Goal: Information Seeking & Learning: Check status

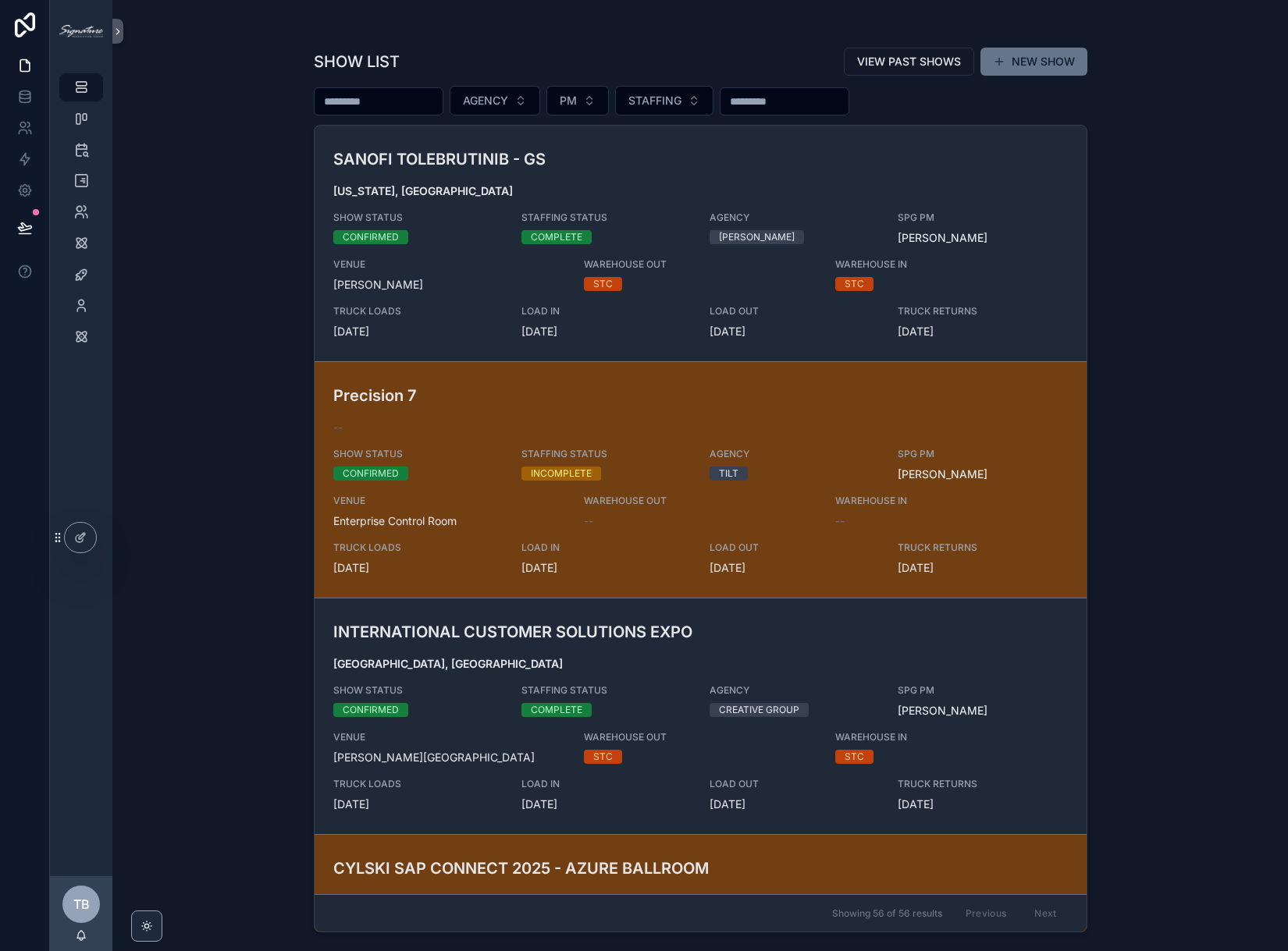
click at [409, 93] on input "scrollable content" at bounding box center [378, 101] width 128 height 22
type input "**********"
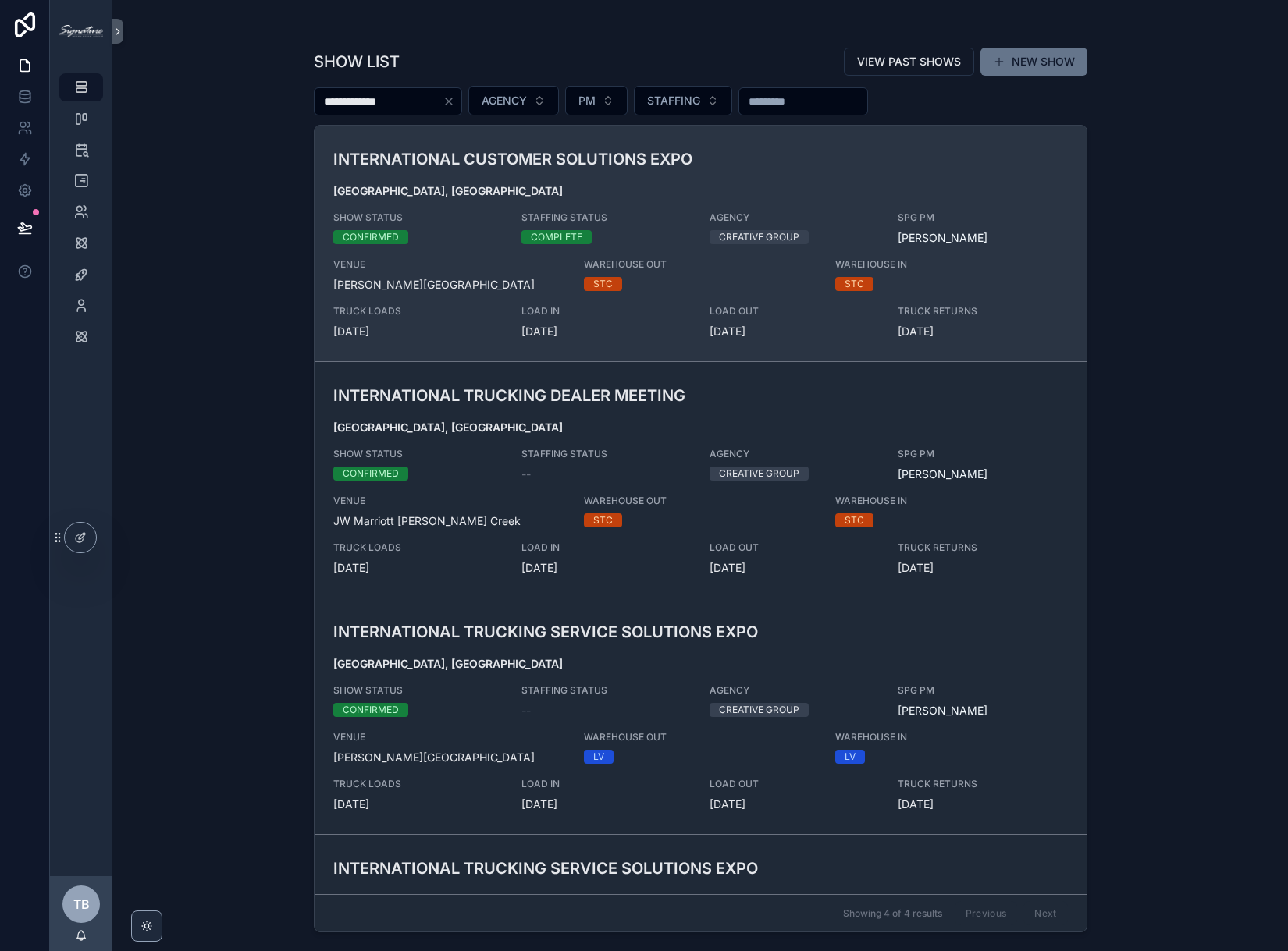
click at [458, 179] on div "INTERNATIONAL CUSTOMER SOLUTIONS EXPO [GEOGRAPHIC_DATA], [GEOGRAPHIC_DATA] SHOW…" at bounding box center [701, 244] width 734 height 192
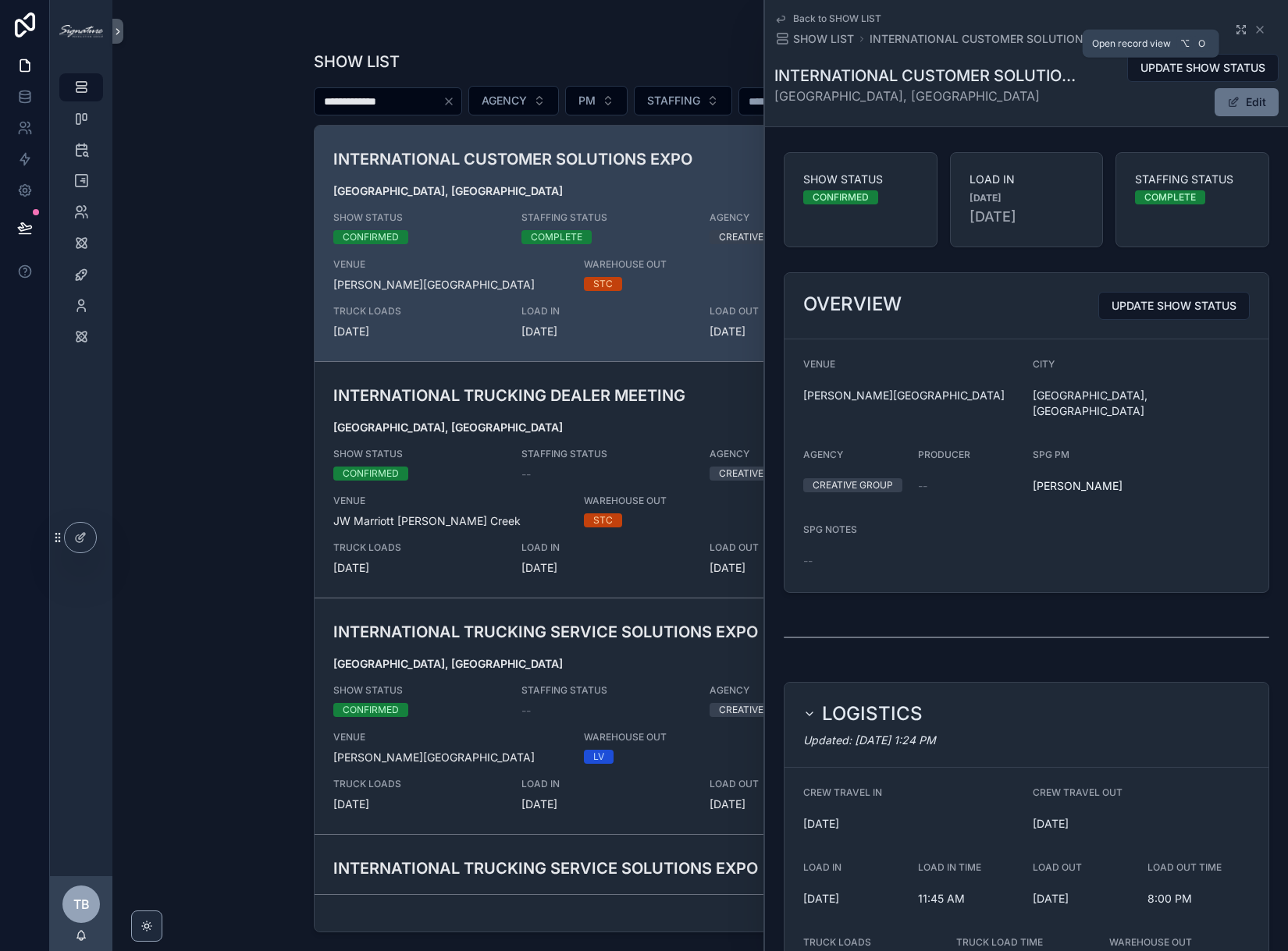
click at [1235, 31] on icon "scrollable content" at bounding box center [1241, 30] width 13 height 13
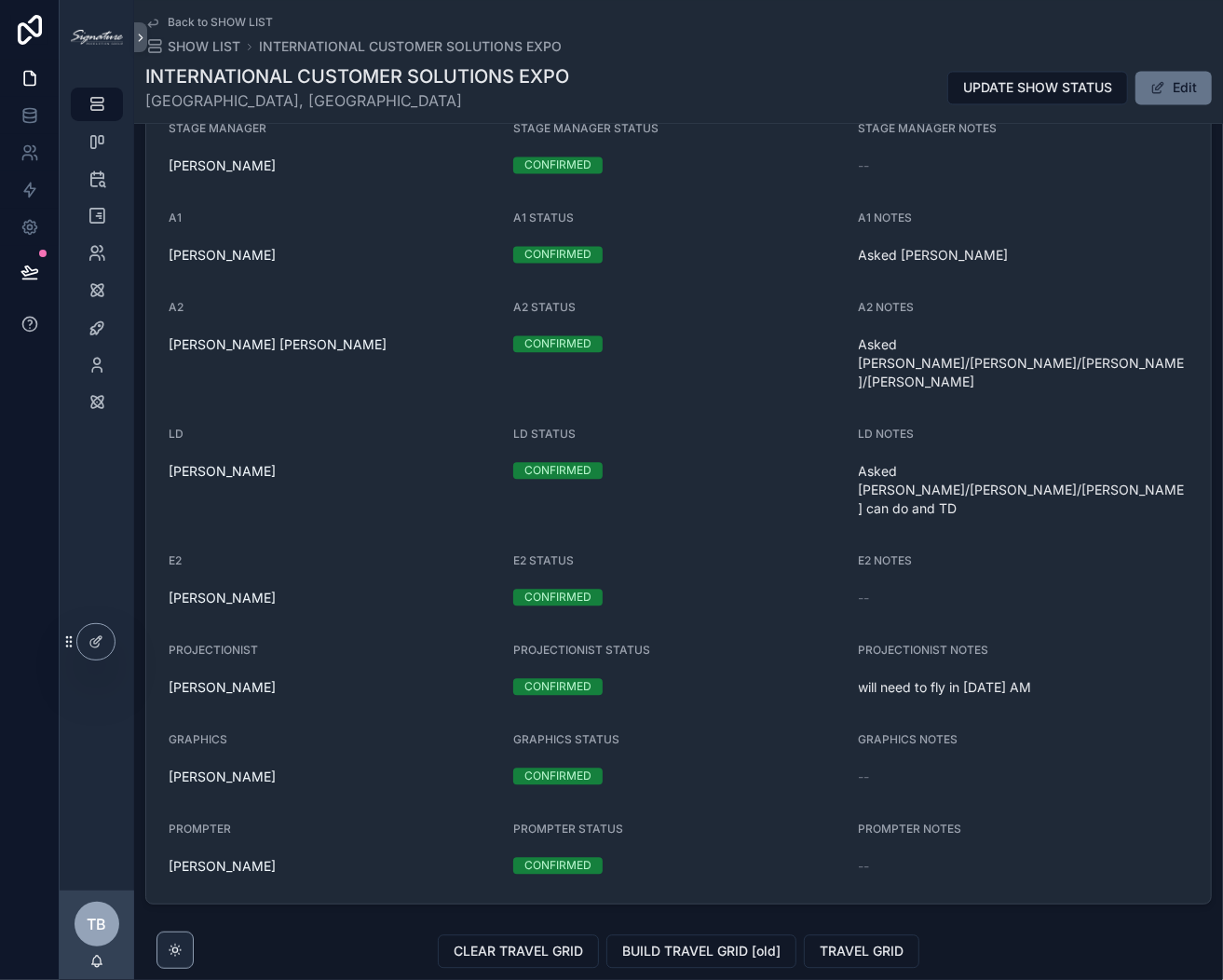
scroll to position [1975, 0]
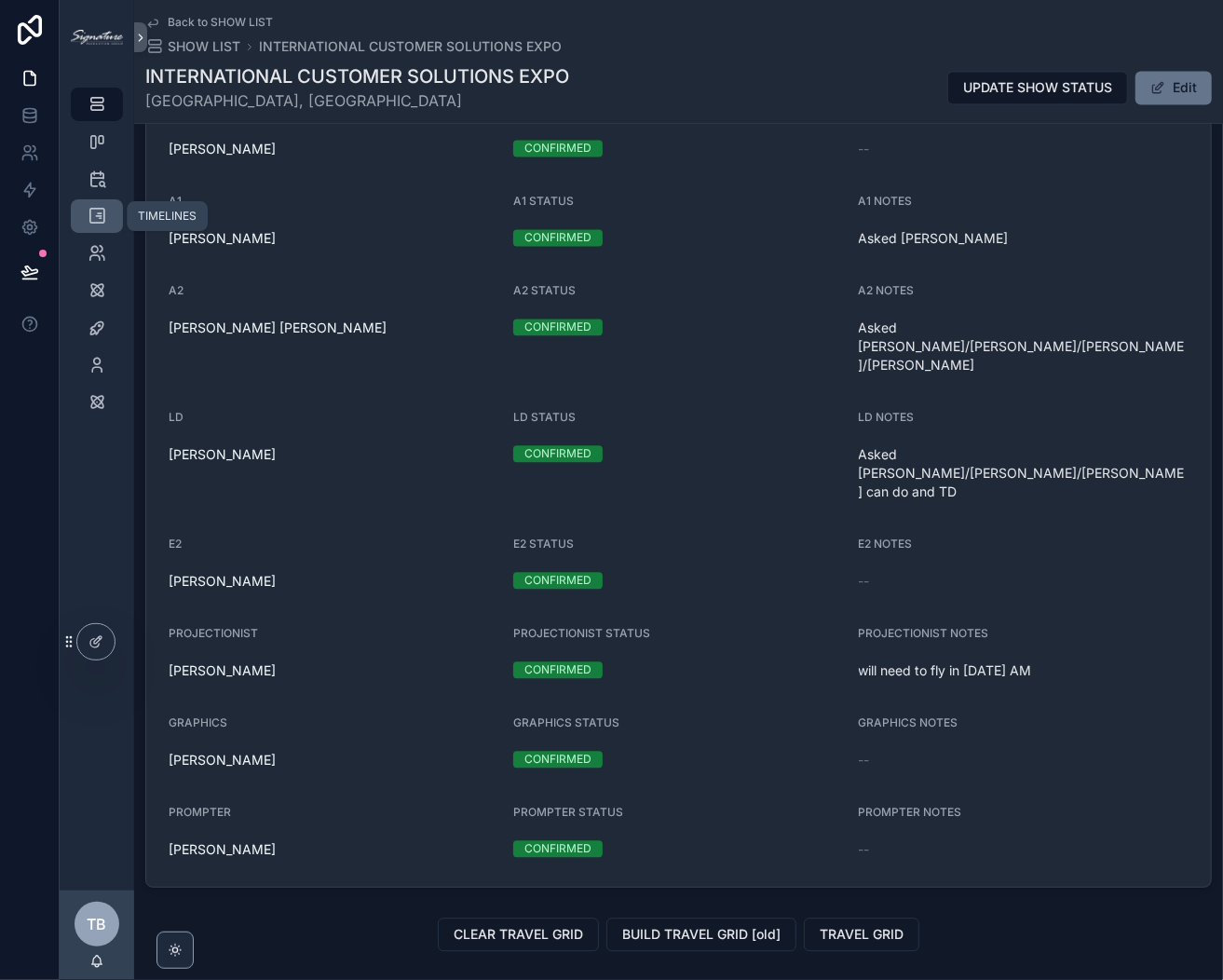
click at [92, 210] on icon "scrollable content" at bounding box center [97, 216] width 19 height 19
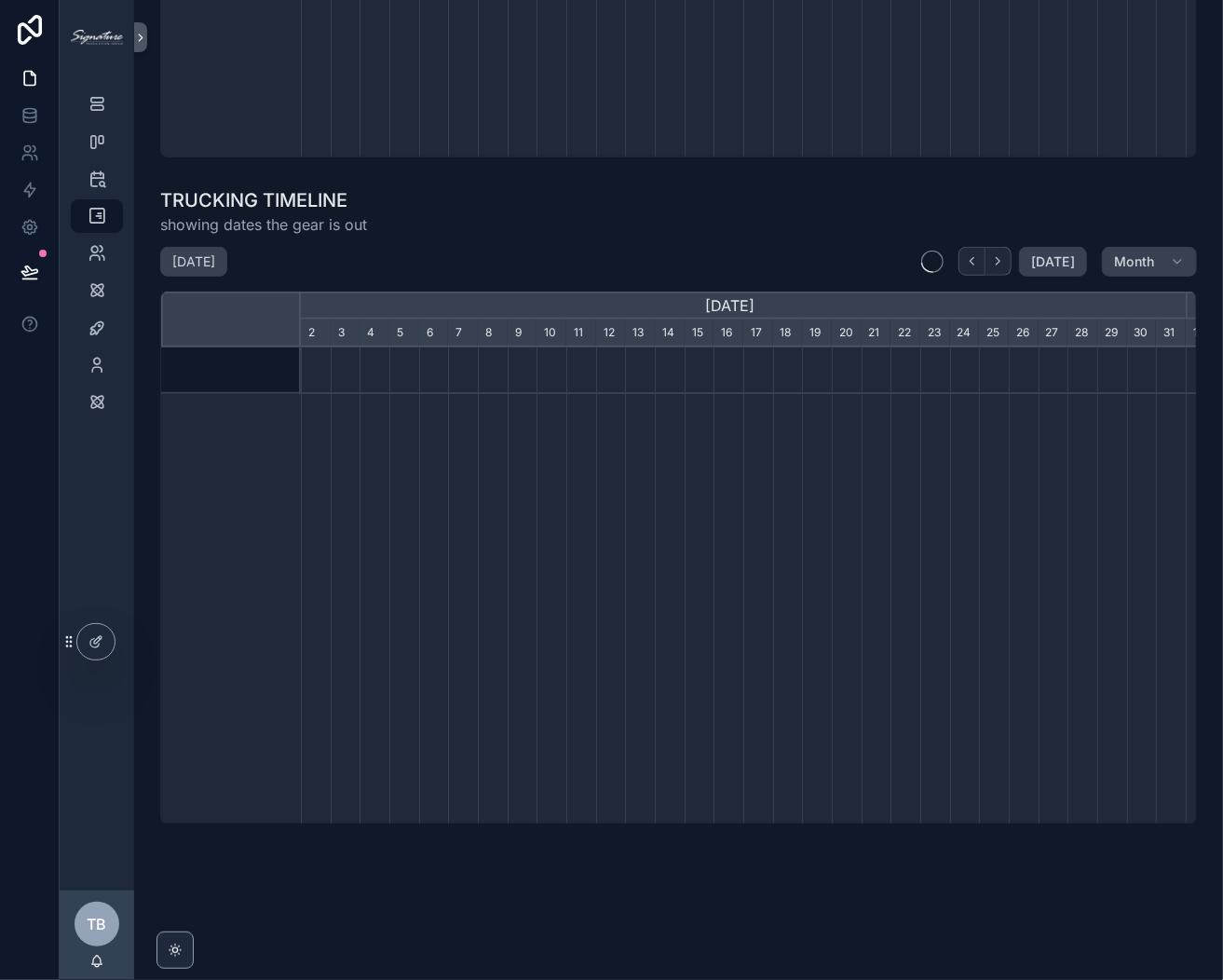
scroll to position [0, 885]
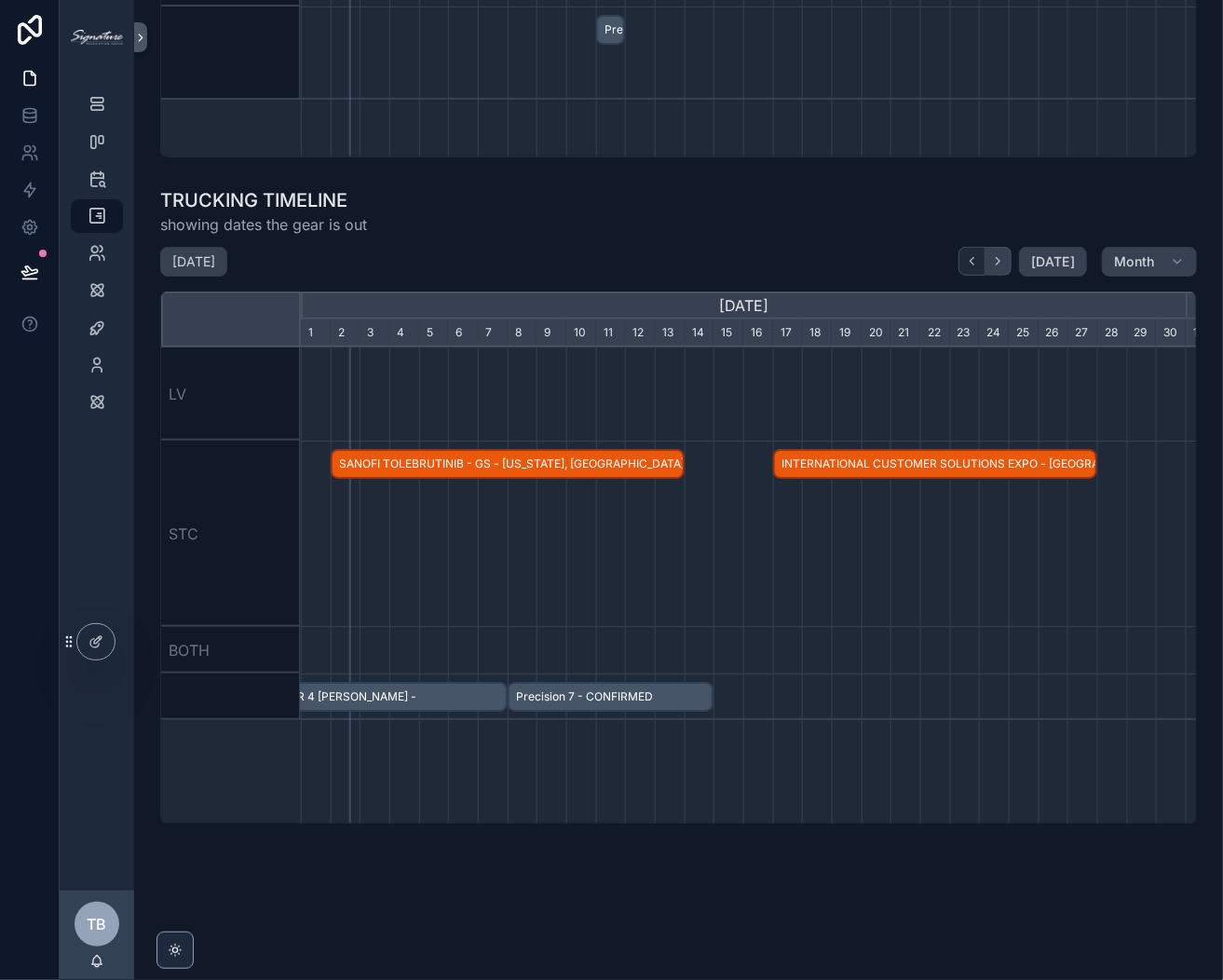
click at [997, 262] on icon "scrollable content" at bounding box center [999, 262] width 4 height 8
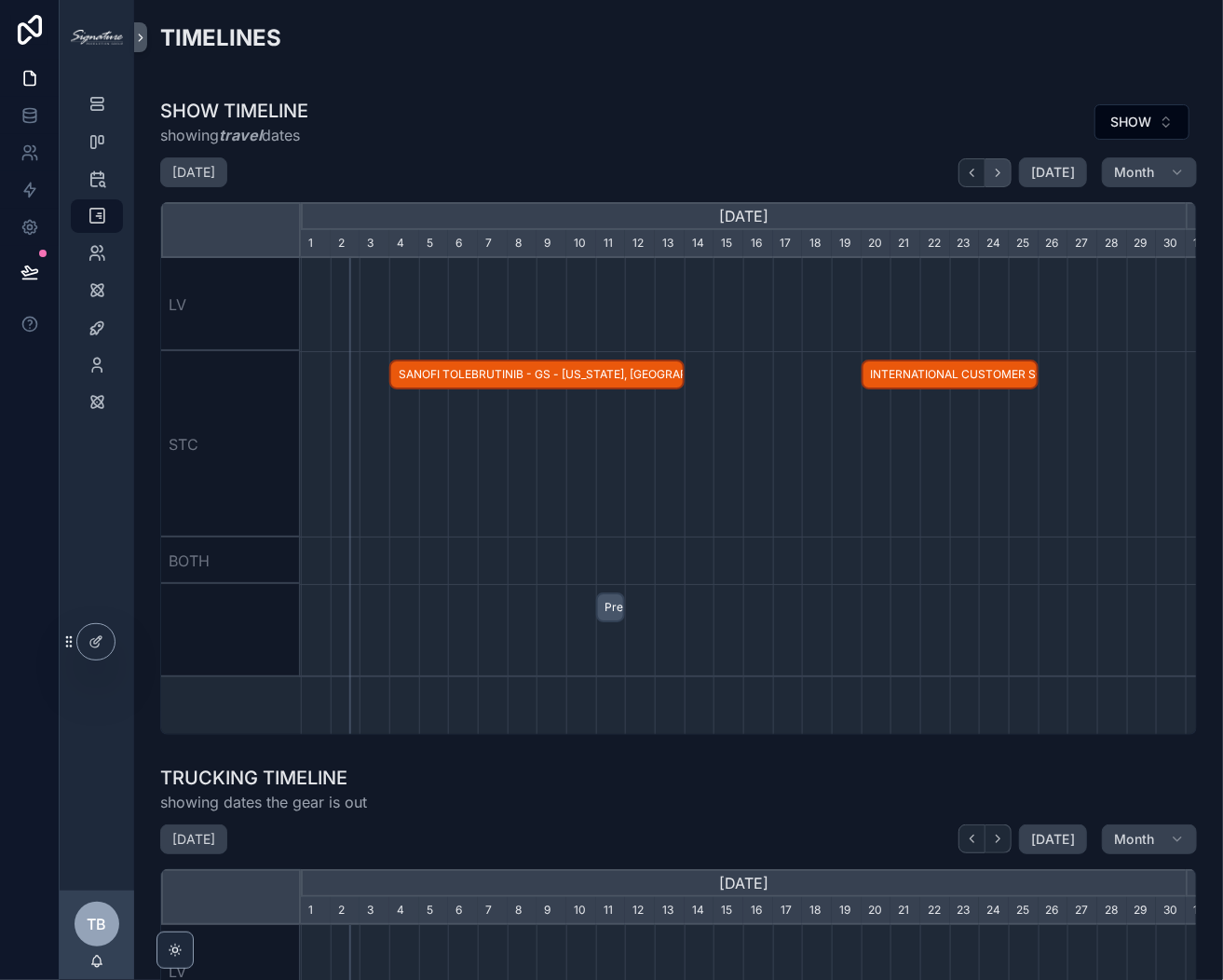
click at [1005, 180] on div "[DATE]" at bounding box center [1022, 173] width 129 height 30
click at [1000, 179] on button "scrollable content" at bounding box center [999, 173] width 26 height 29
click at [967, 85] on div "TIMELINES SHOW TIMELINE showing travel dates SHOW [DATE] [DATE] Month [DATE] [D…" at bounding box center [679, 764] width 1089 height 1529
click at [991, 173] on icon "scrollable content" at bounding box center [998, 173] width 14 height 14
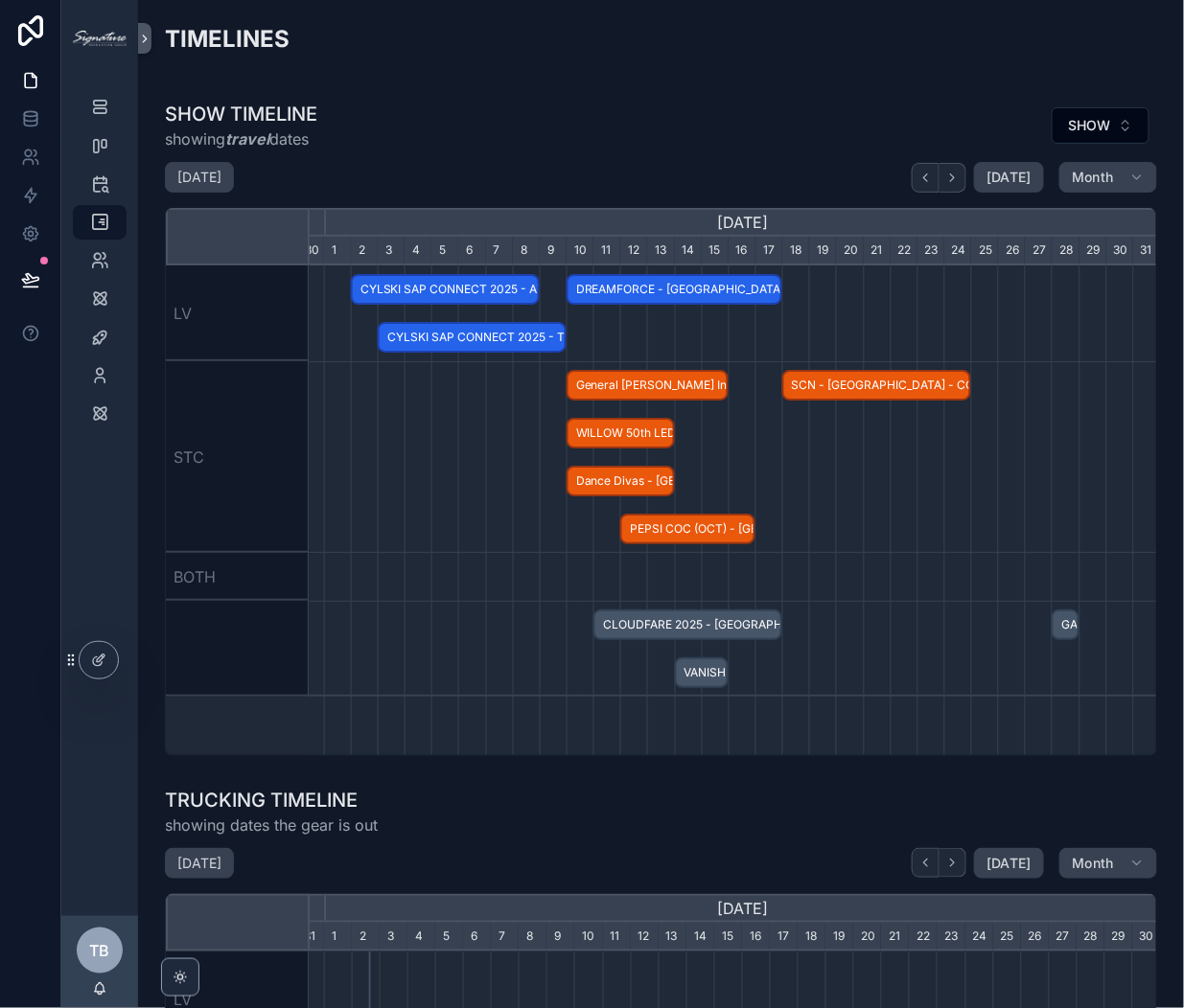
scroll to position [0, 835]
